Goal: Task Accomplishment & Management: Manage account settings

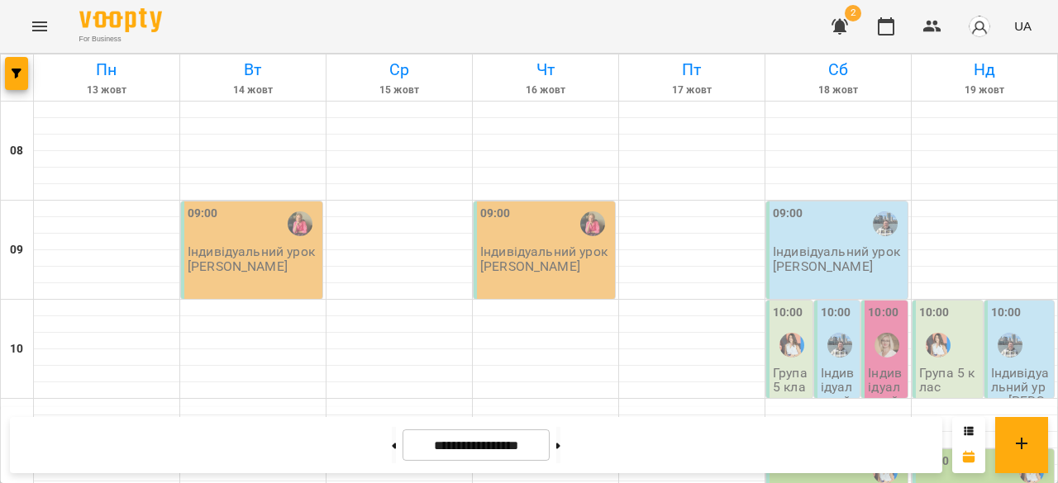
scroll to position [786, 0]
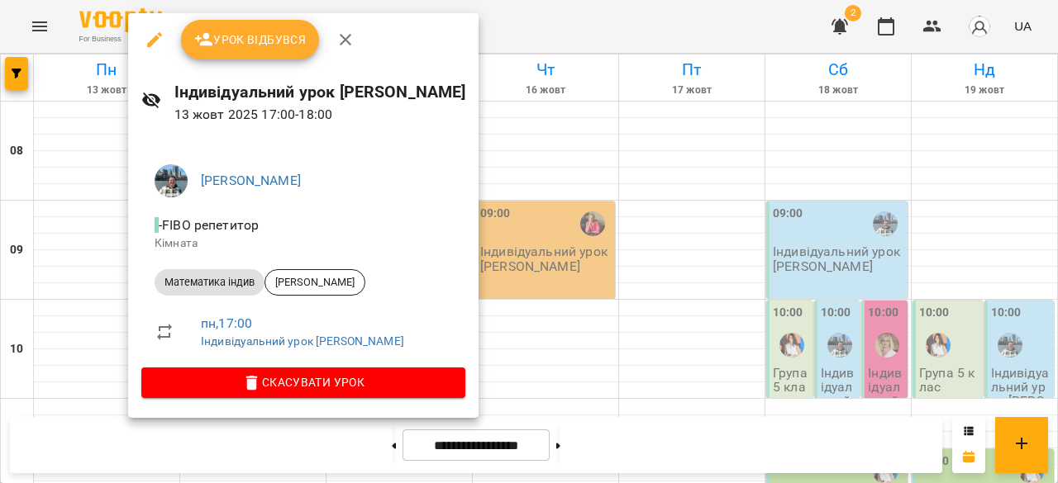
click at [97, 295] on div at bounding box center [529, 241] width 1058 height 483
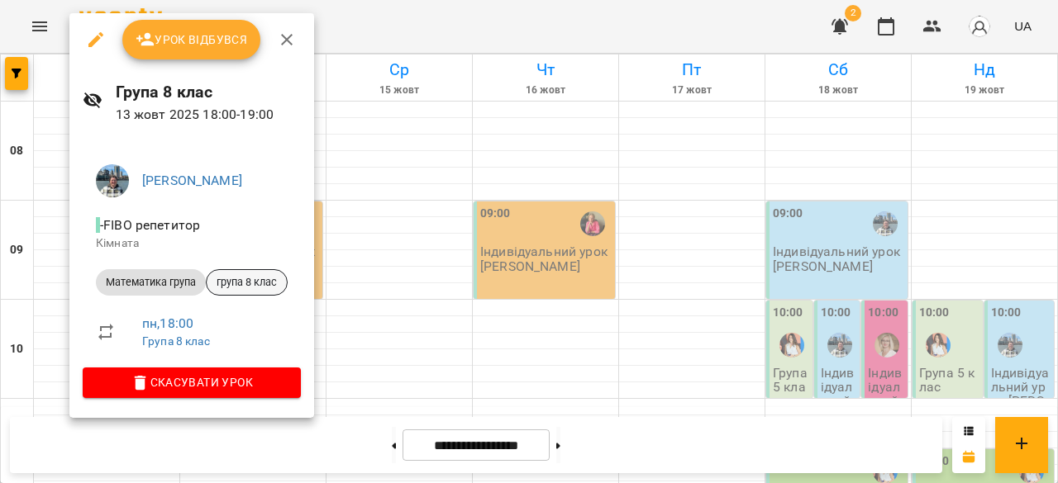
click at [251, 275] on span "група 8 клас" at bounding box center [247, 282] width 80 height 15
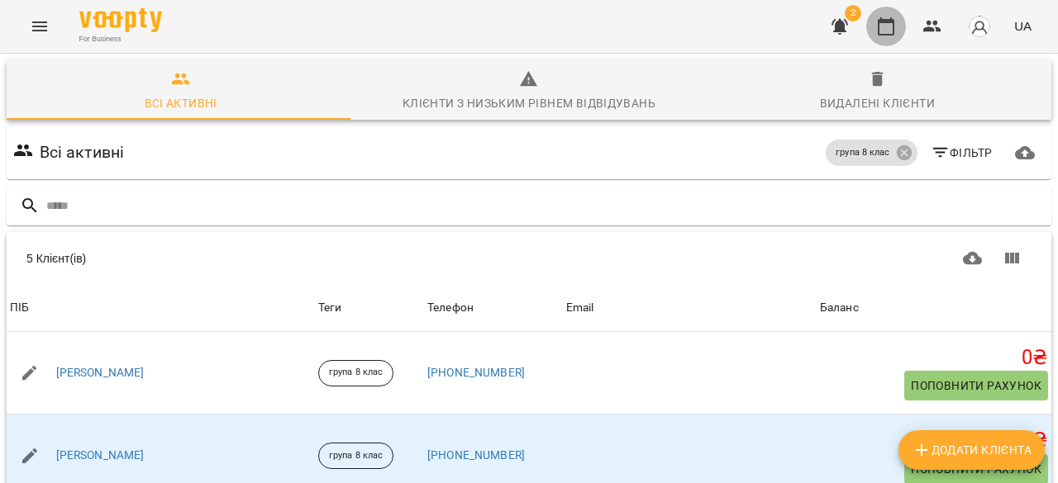
click at [882, 36] on button "button" at bounding box center [886, 27] width 40 height 40
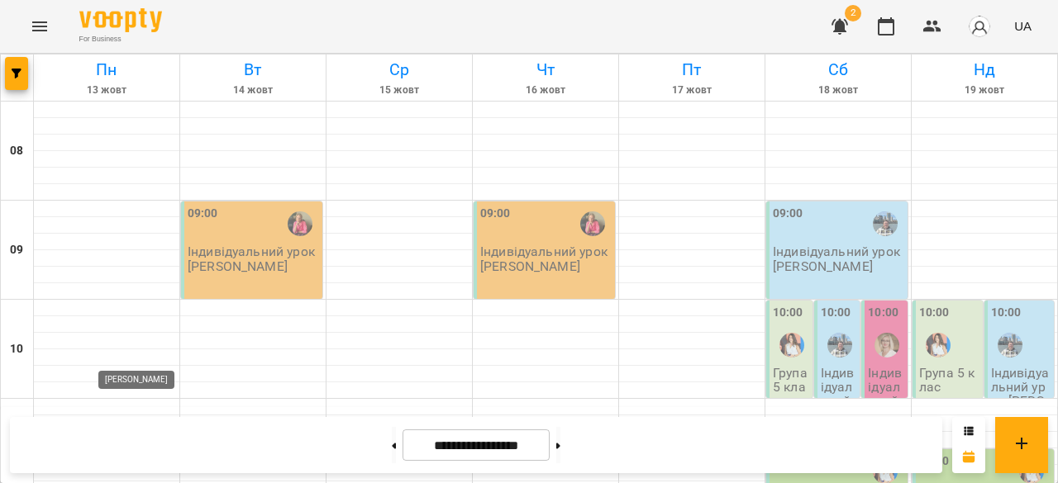
scroll to position [857, 0]
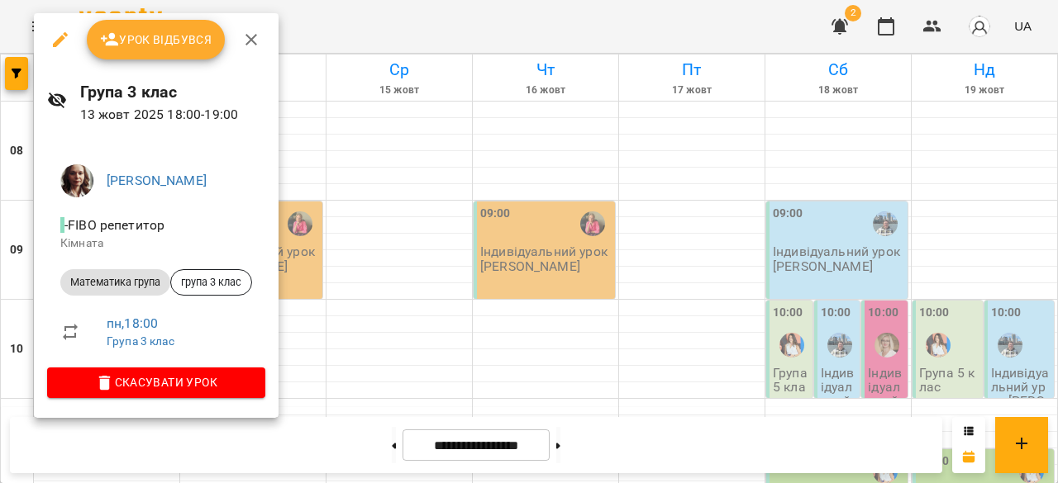
click at [216, 298] on li "Математика група група 3 клас" at bounding box center [156, 283] width 218 height 40
click at [221, 275] on span "група 3 клас" at bounding box center [211, 282] width 80 height 15
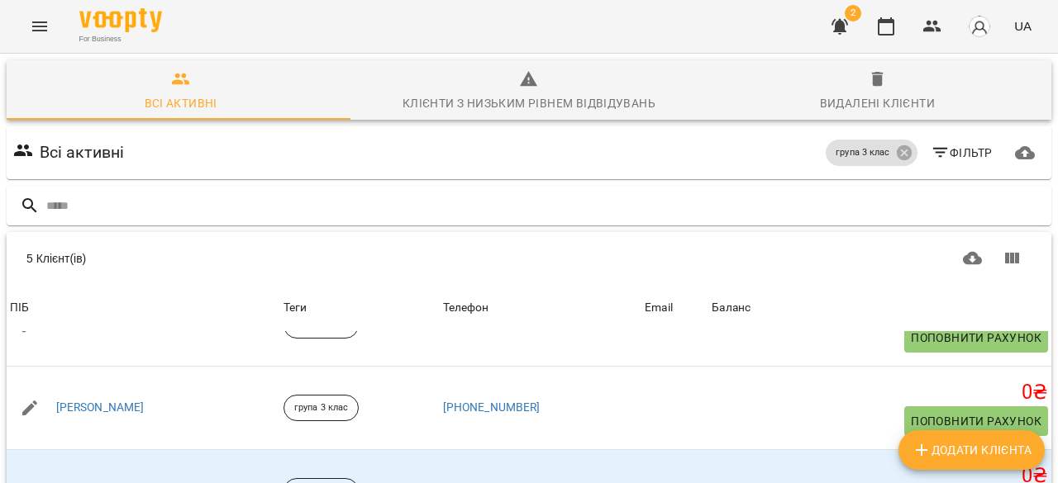
scroll to position [250, 0]
click at [879, 29] on icon "button" at bounding box center [885, 26] width 17 height 18
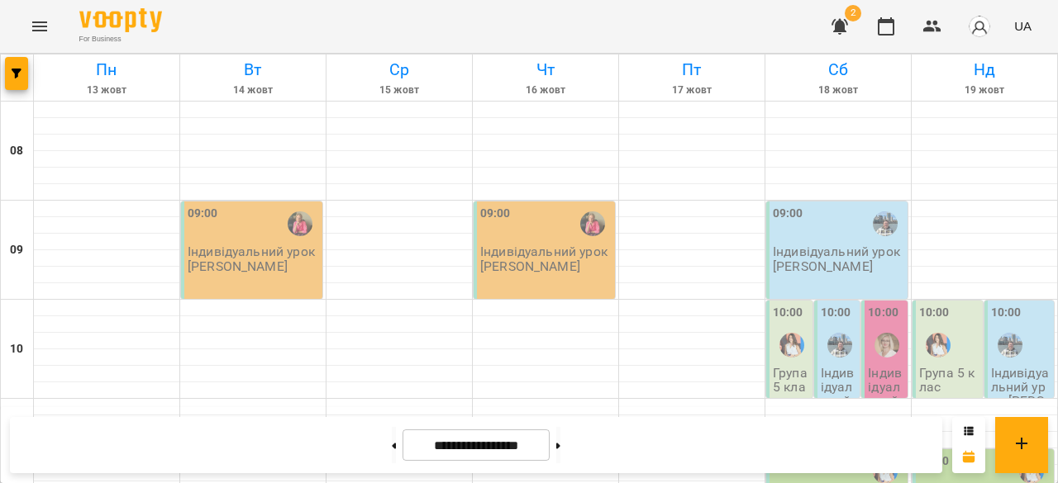
scroll to position [977, 0]
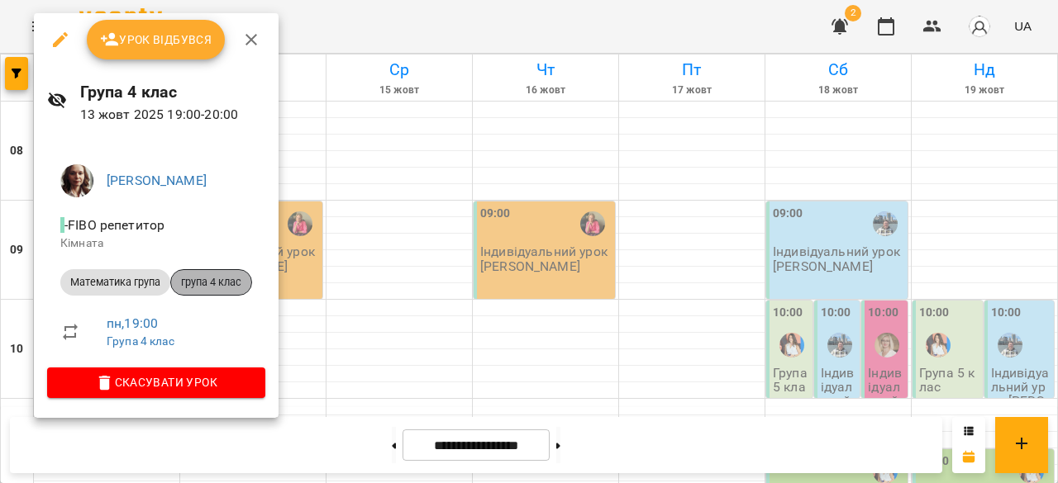
click at [219, 282] on span "група 4 клас" at bounding box center [211, 282] width 80 height 15
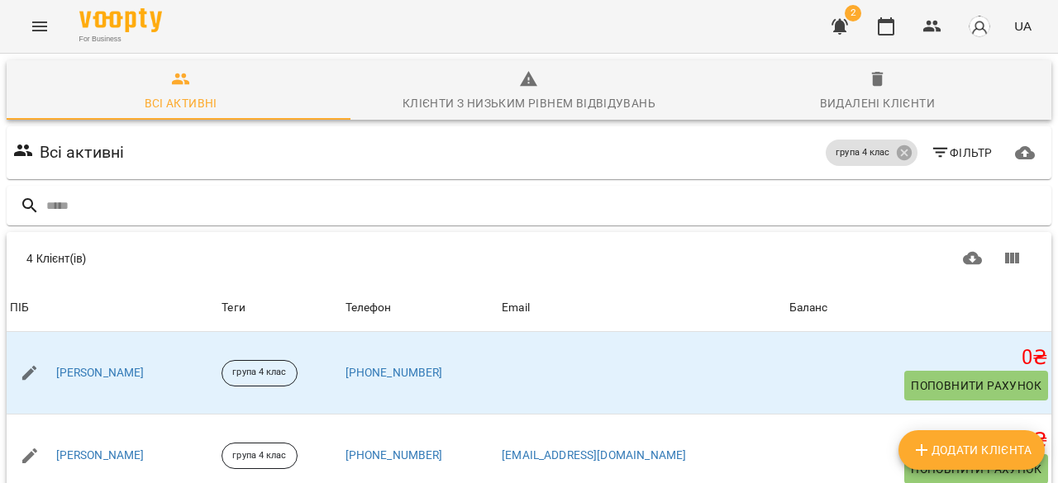
scroll to position [215, 0]
click at [885, 21] on icon "button" at bounding box center [885, 26] width 17 height 18
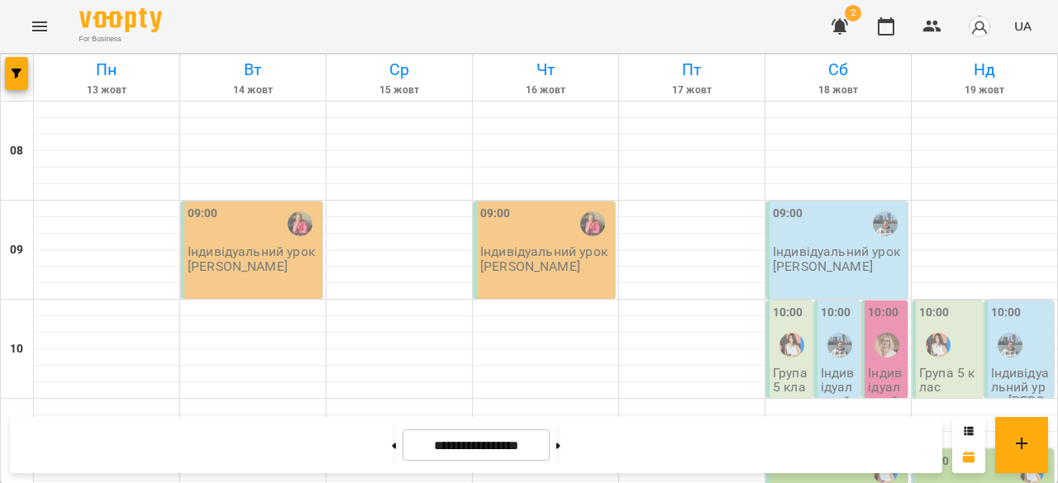
scroll to position [840, 0]
click at [938, 22] on icon "button" at bounding box center [932, 27] width 18 height 12
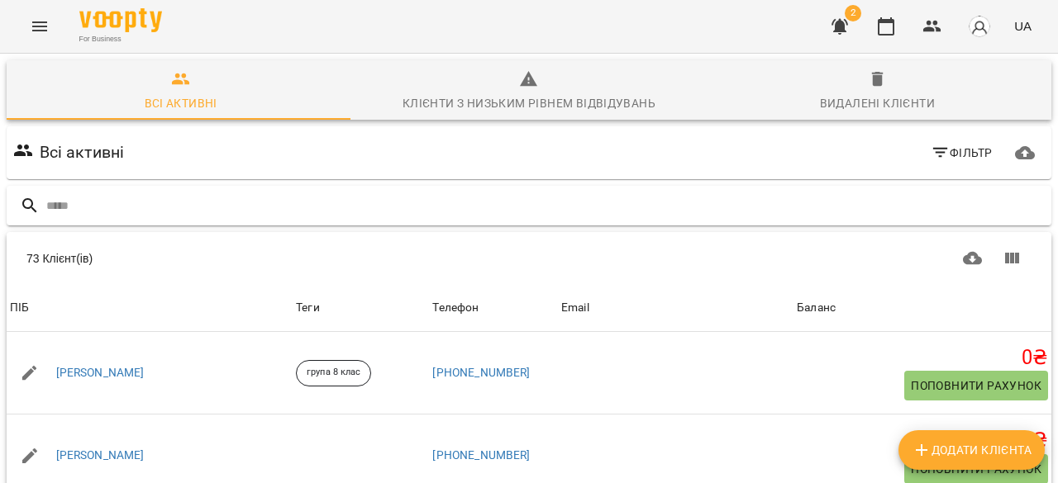
click at [89, 207] on input "text" at bounding box center [545, 206] width 998 height 27
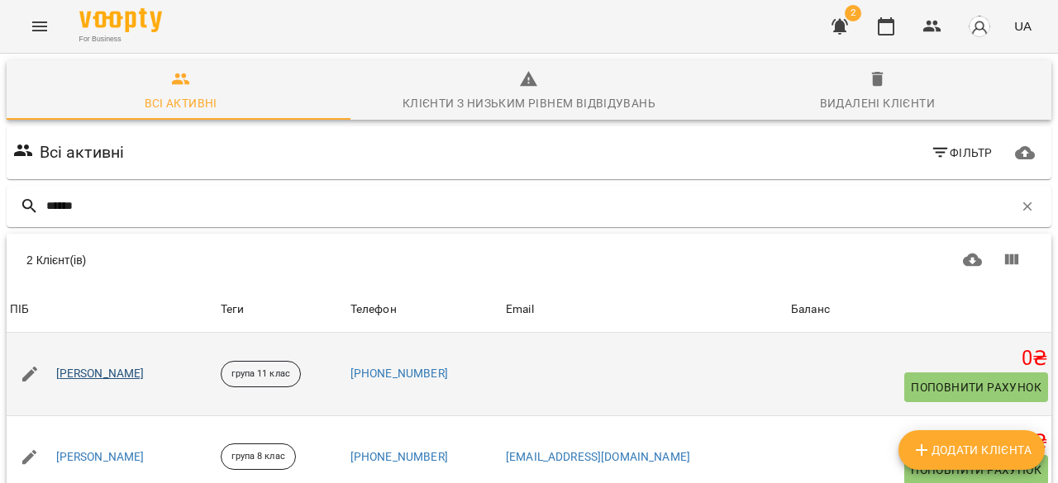
type input "******"
click at [136, 373] on link "[PERSON_NAME]" at bounding box center [100, 374] width 88 height 17
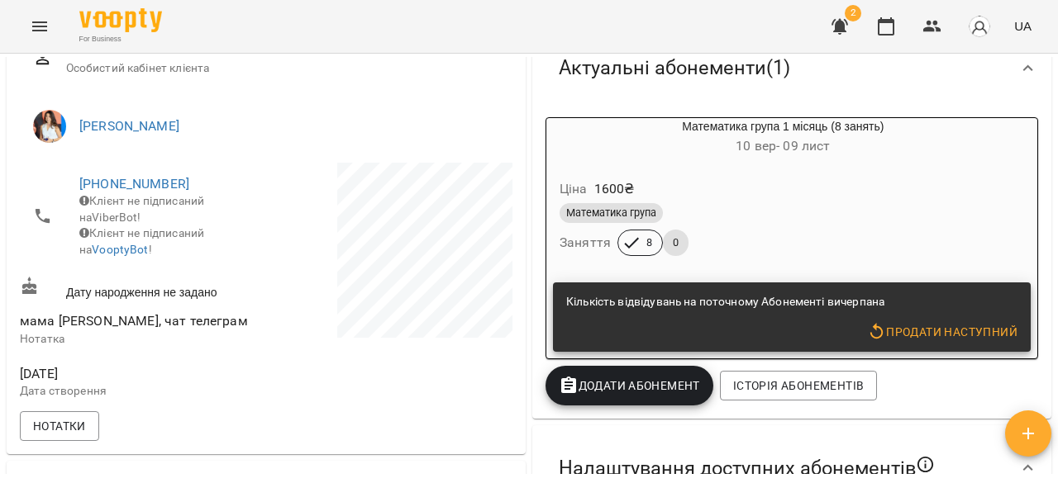
scroll to position [285, 0]
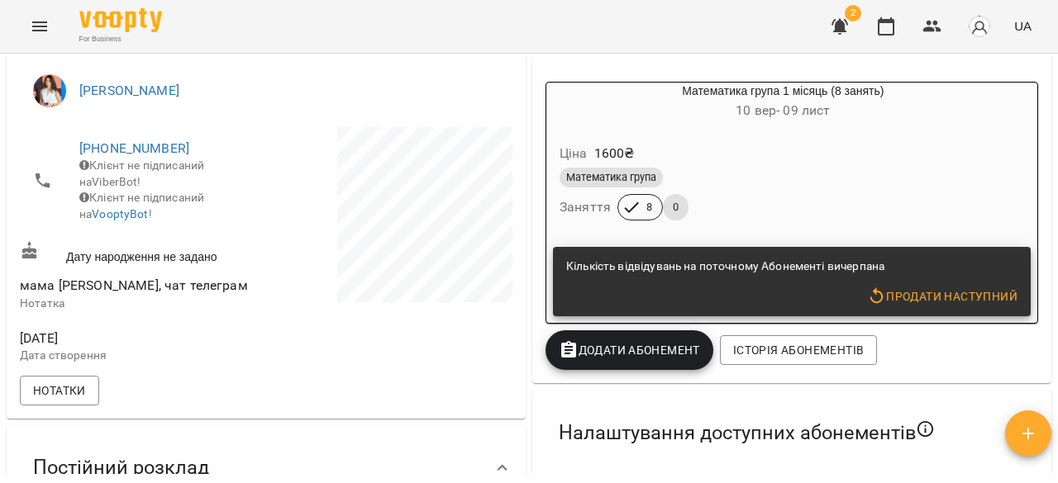
click at [638, 338] on button "Додати Абонемент" at bounding box center [629, 350] width 168 height 40
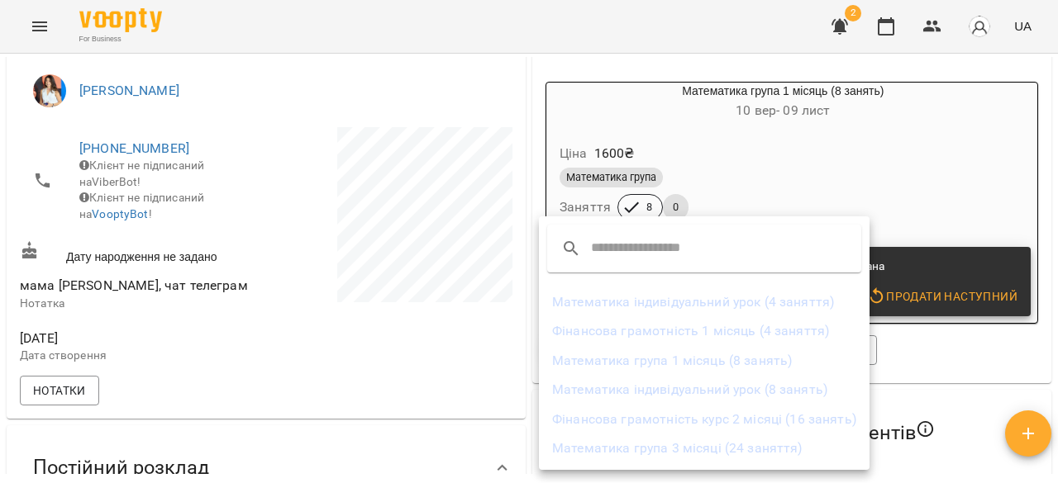
click at [696, 449] on li "Математика група 3 місяці (24 заняття)" at bounding box center [704, 449] width 330 height 30
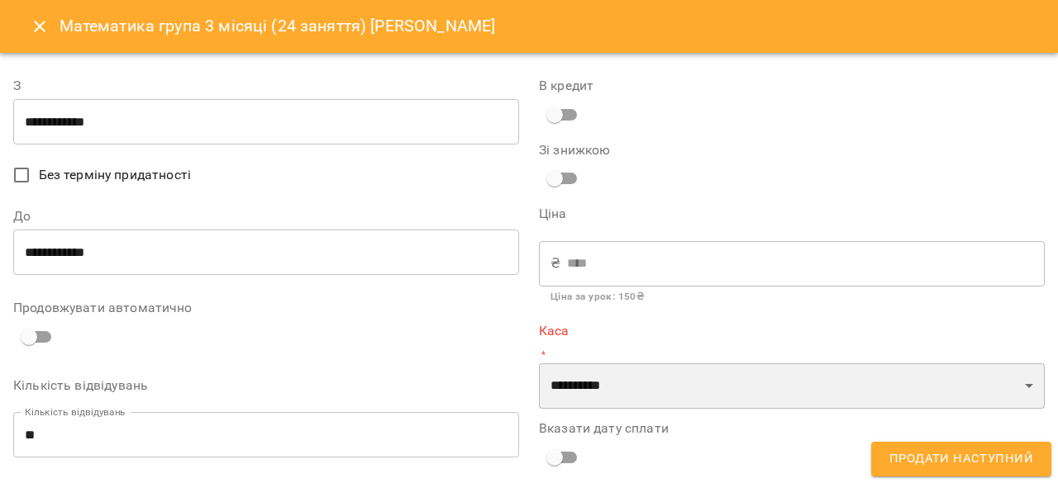
click at [598, 389] on select "**********" at bounding box center [792, 387] width 506 height 46
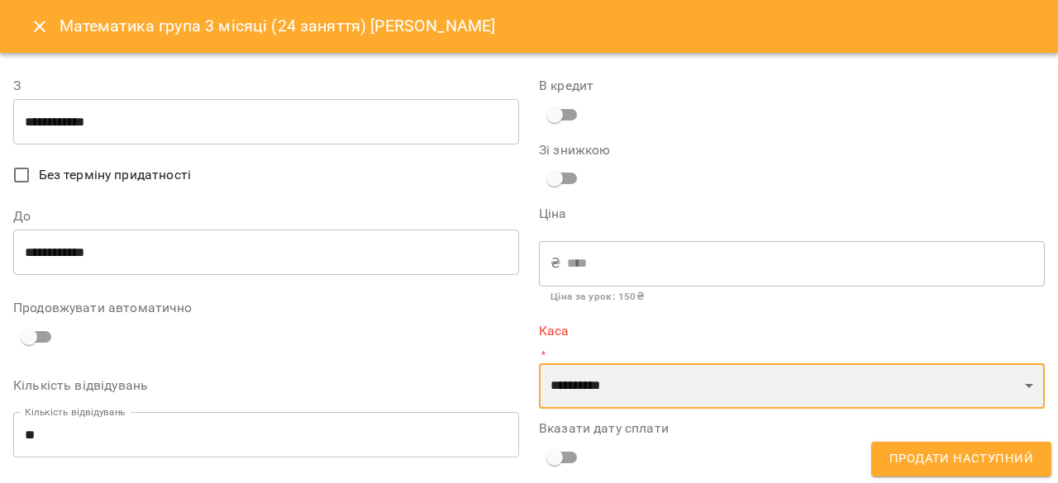
select select "****"
click at [539, 364] on select "**********" at bounding box center [792, 387] width 506 height 46
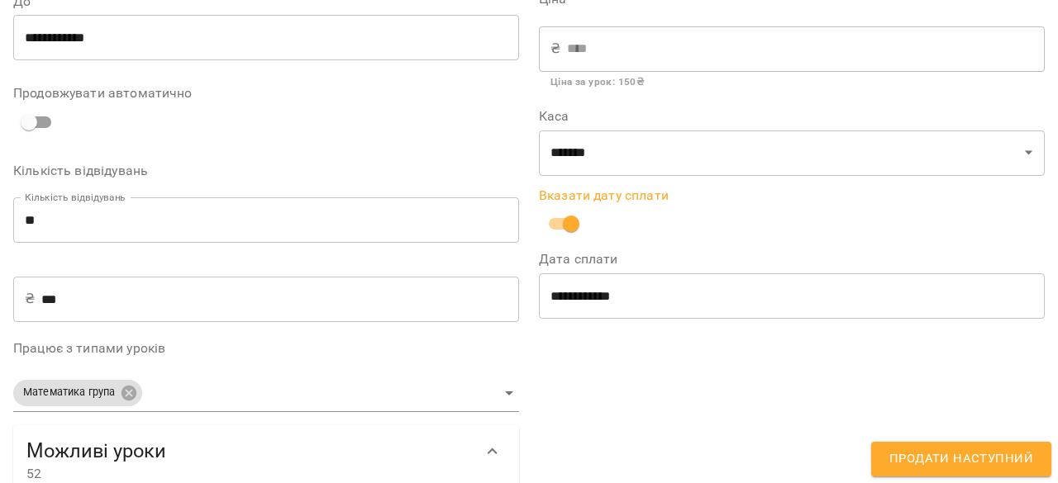
scroll to position [216, 0]
click at [908, 460] on span "Продати наступний" at bounding box center [961, 459] width 144 height 21
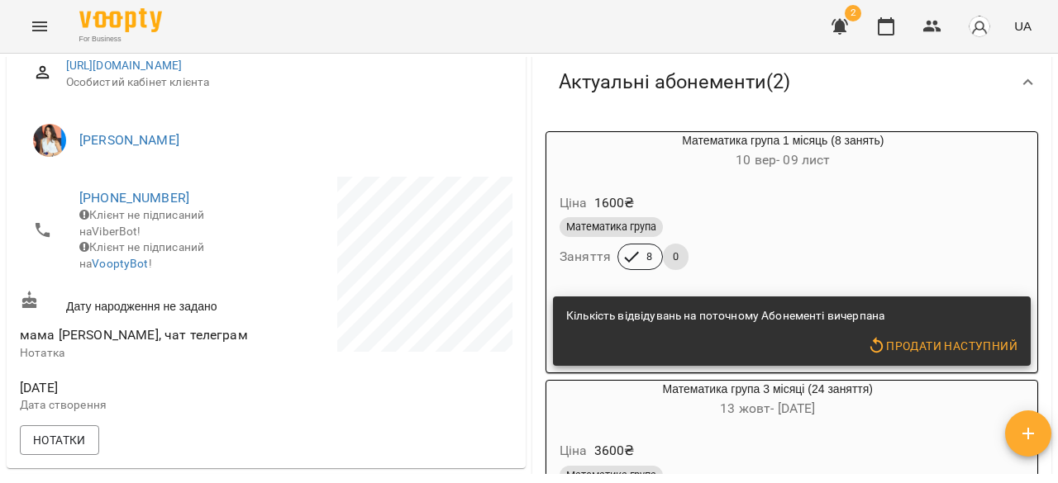
scroll to position [235, 0]
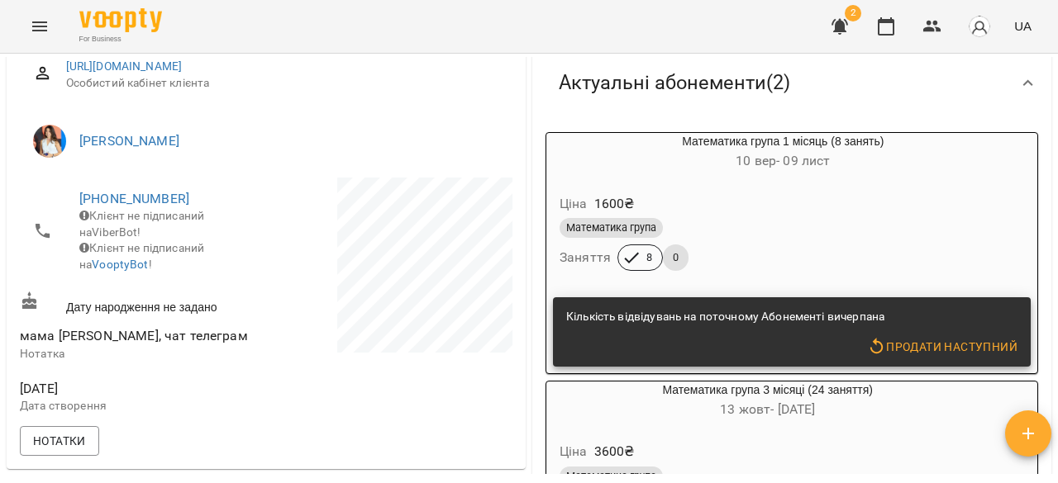
click at [730, 231] on div "Математика група" at bounding box center [782, 228] width 447 height 20
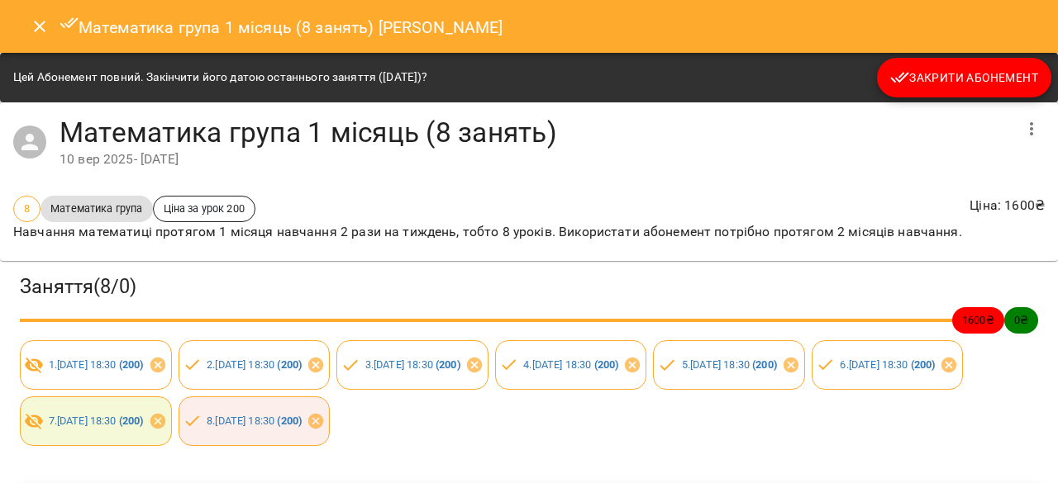
click at [998, 82] on span "Закрити Абонемент" at bounding box center [964, 78] width 148 height 20
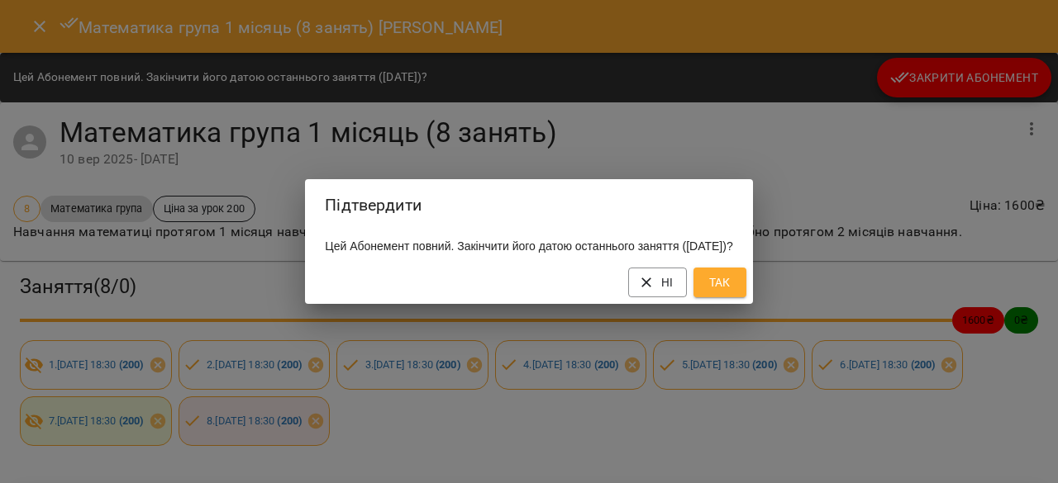
click at [733, 292] on span "Так" at bounding box center [719, 283] width 26 height 20
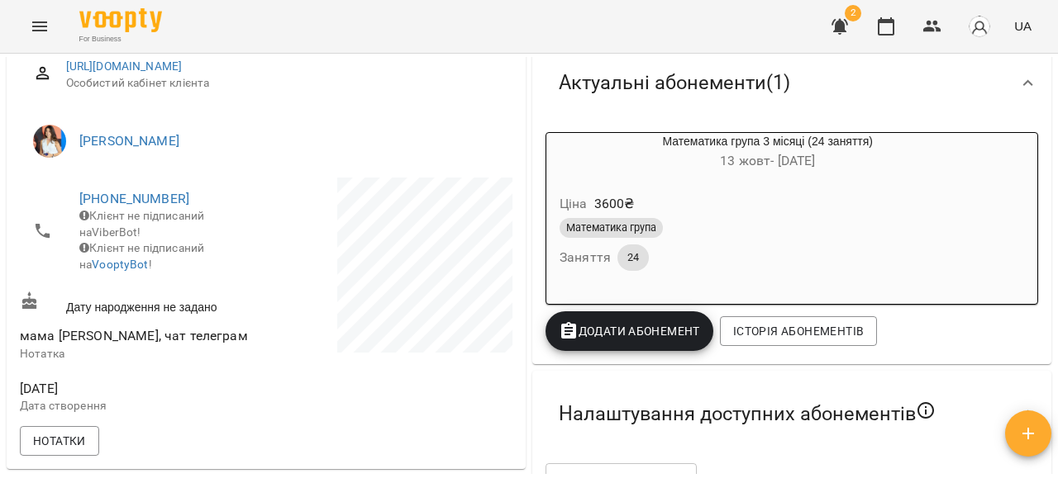
scroll to position [0, 0]
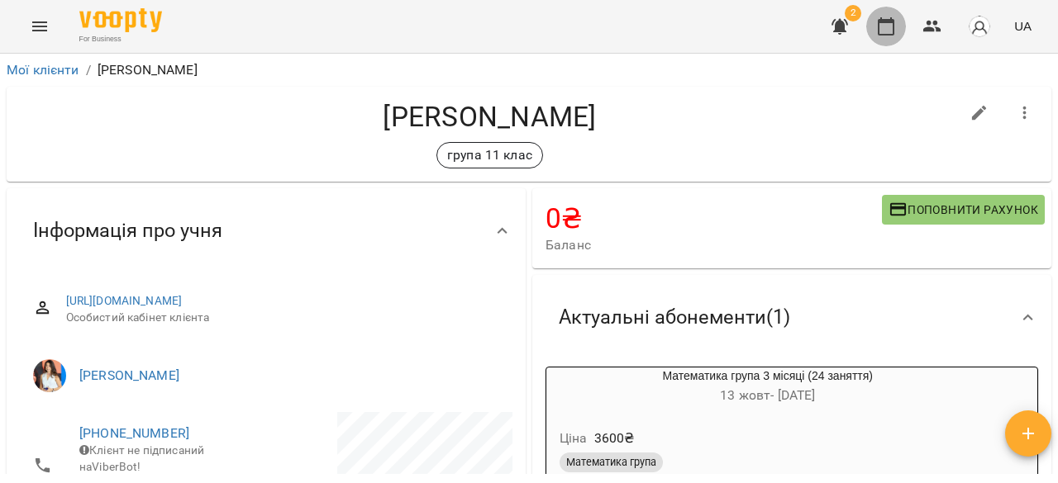
click at [894, 41] on button "button" at bounding box center [886, 27] width 40 height 40
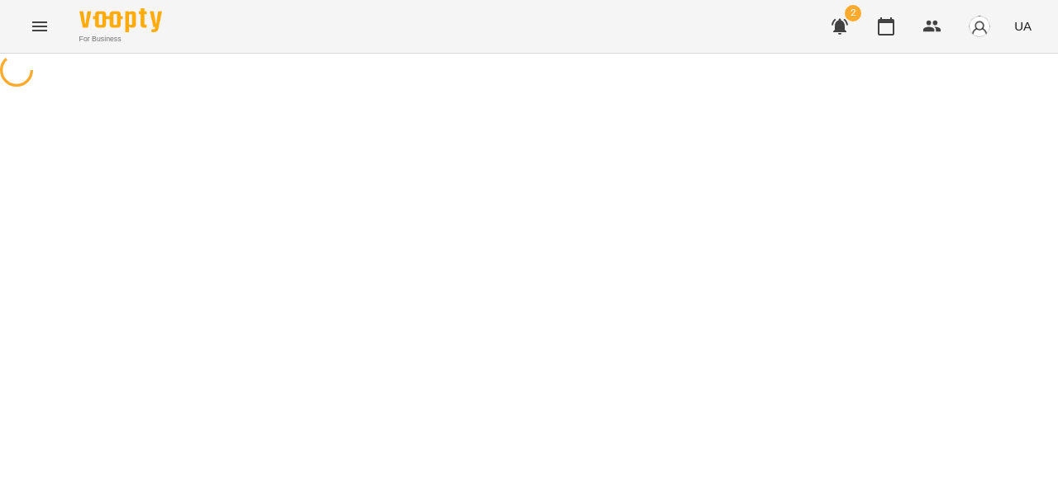
click at [843, 21] on icon "button" at bounding box center [840, 27] width 20 height 20
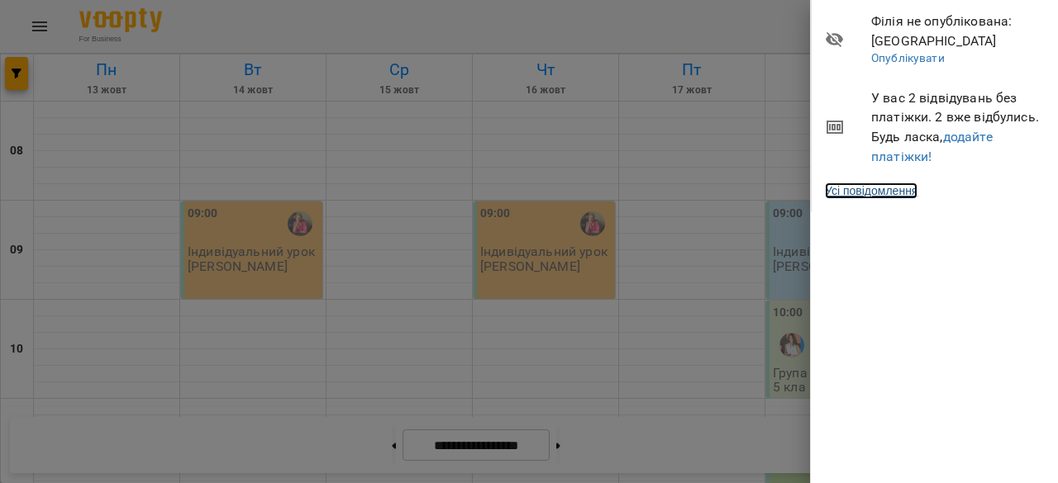
click at [899, 191] on link "Усі повідомлення" at bounding box center [871, 191] width 93 height 17
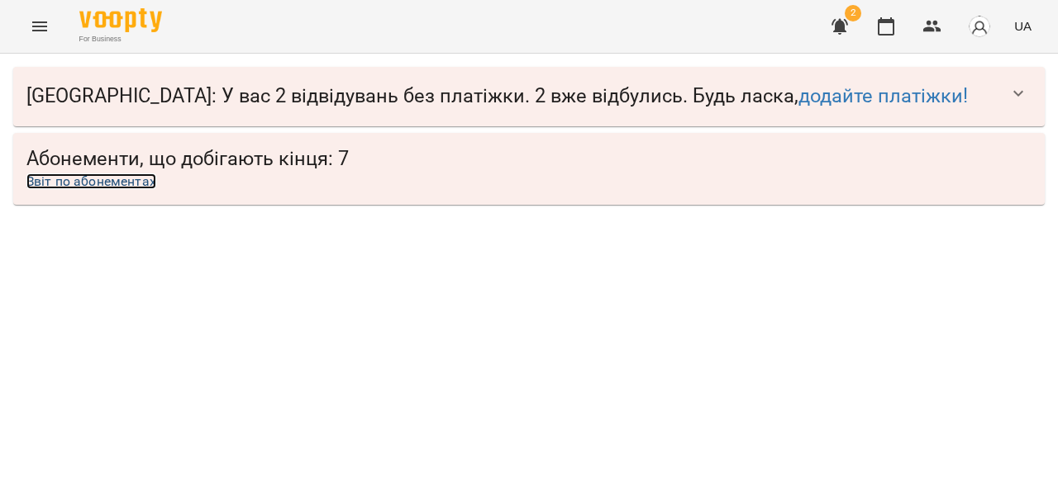
click at [102, 178] on link "Звіт по абонементах" at bounding box center [91, 182] width 130 height 16
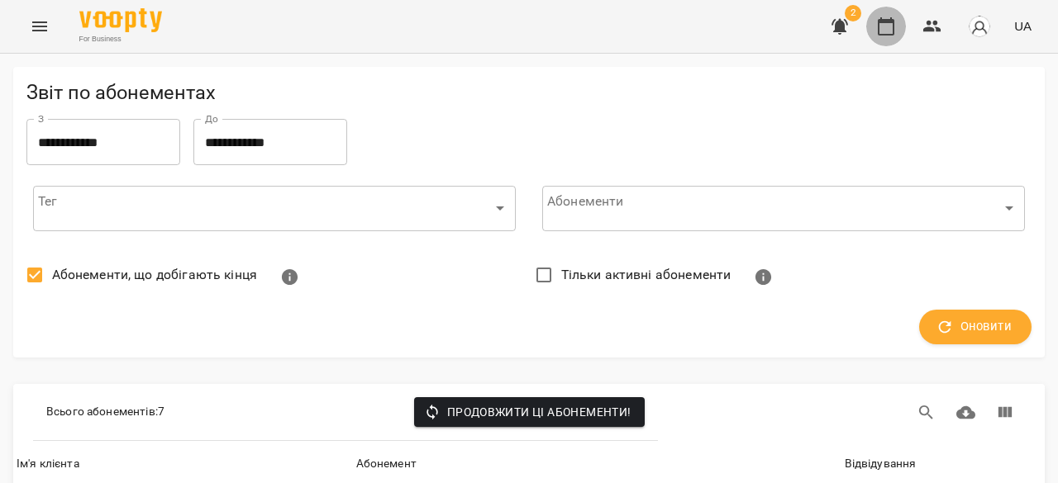
click at [882, 27] on icon "button" at bounding box center [886, 27] width 20 height 20
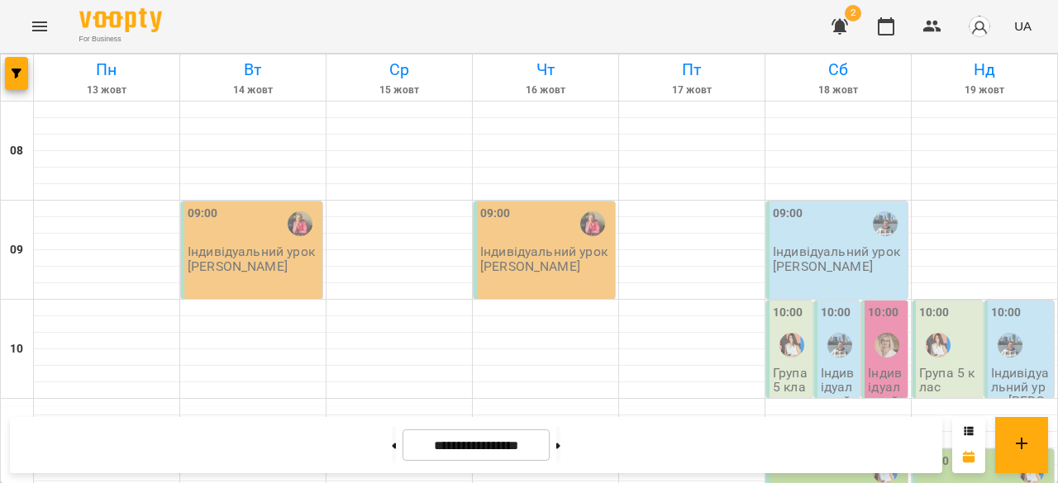
scroll to position [673, 0]
